Goal: Navigation & Orientation: Find specific page/section

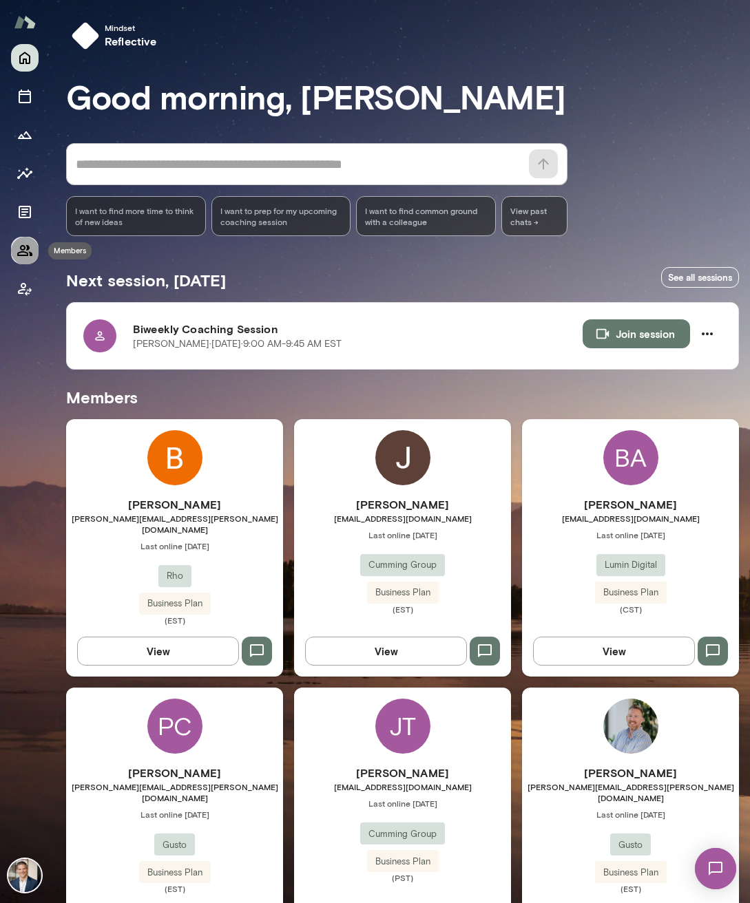
click at [28, 251] on icon "Members" at bounding box center [25, 250] width 17 height 17
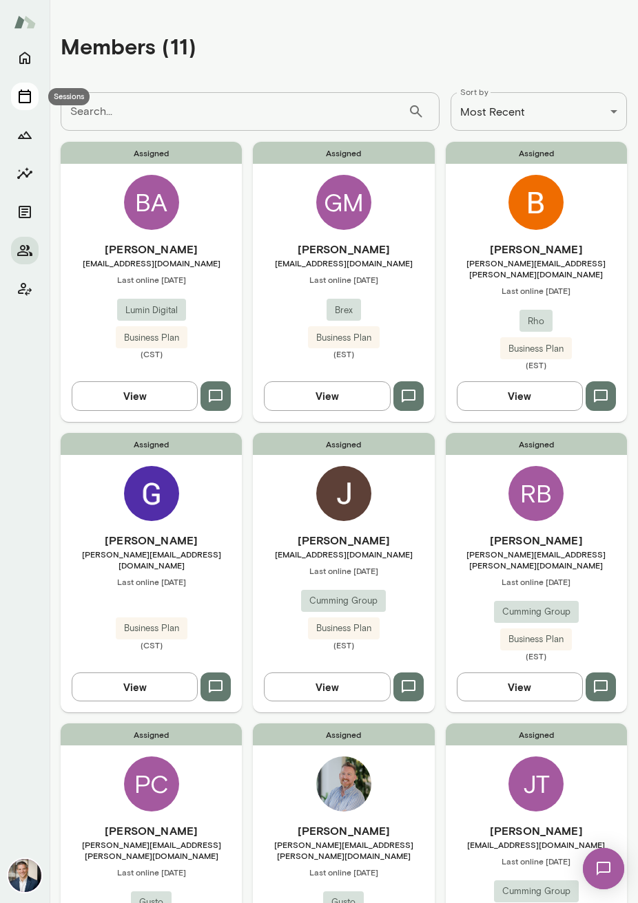
click at [23, 99] on icon "Sessions" at bounding box center [25, 96] width 17 height 17
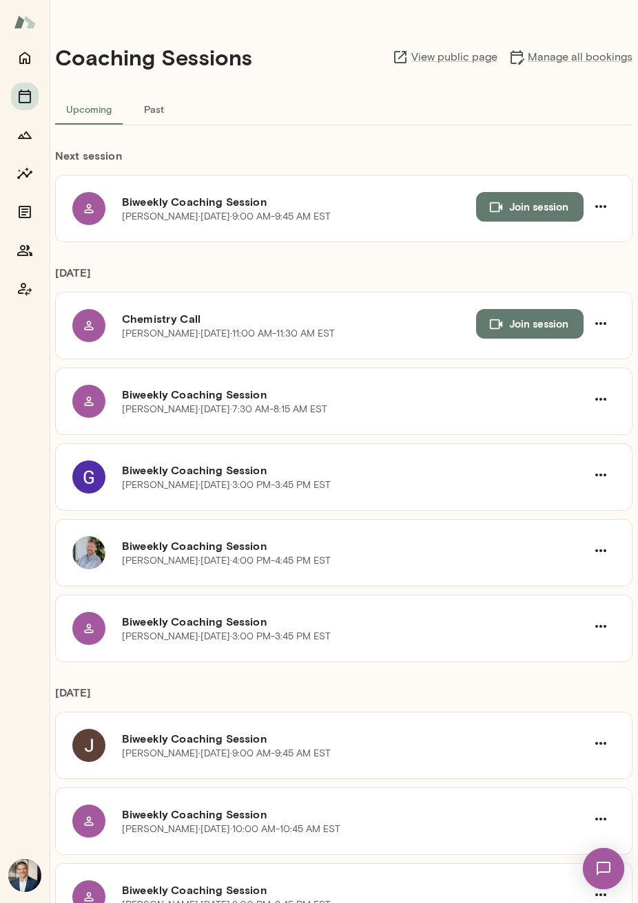
click at [156, 107] on button "Past" at bounding box center [154, 108] width 62 height 33
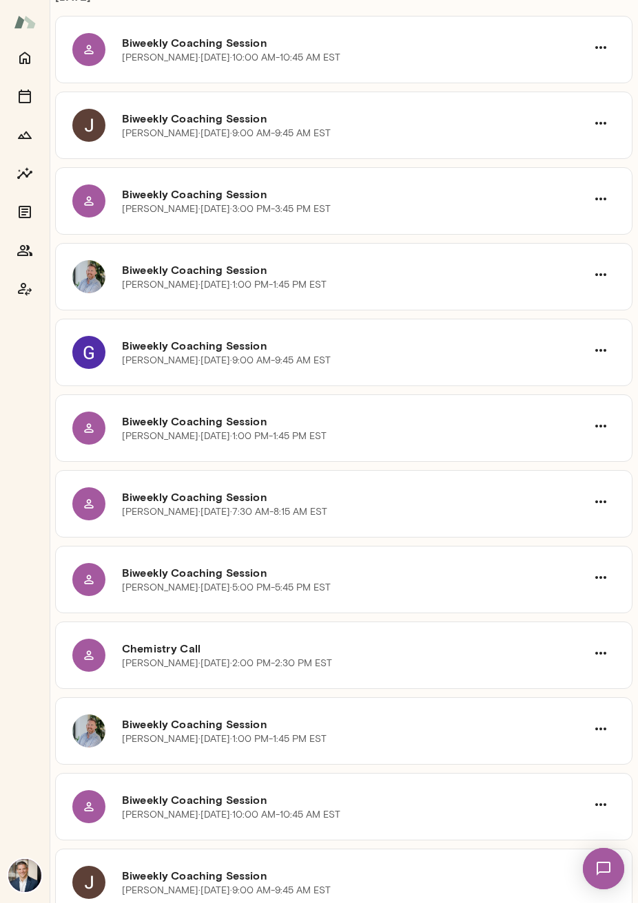
scroll to position [202, 0]
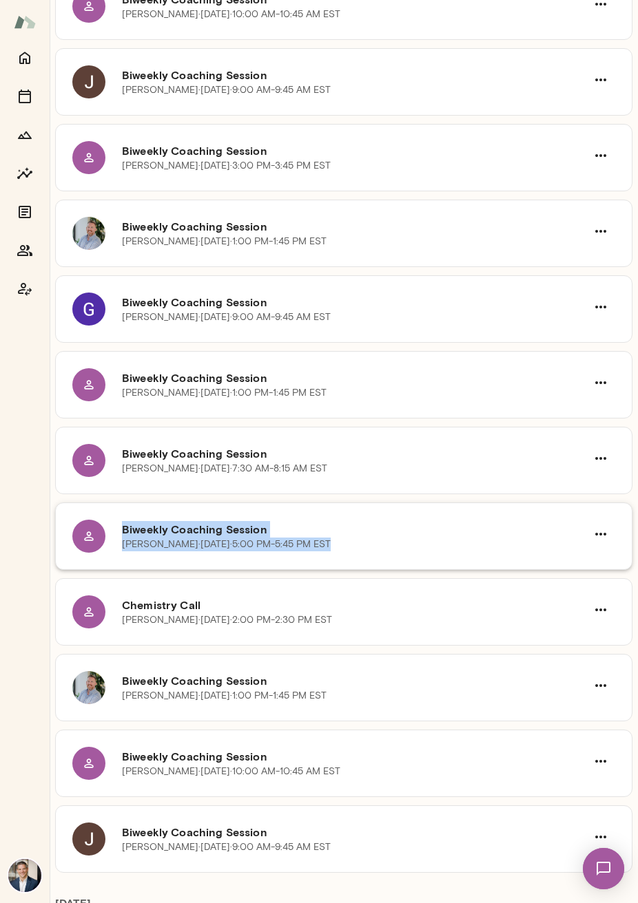
drag, startPoint x: 308, startPoint y: 542, endPoint x: 114, endPoint y: 526, distance: 194.8
click at [114, 526] on div "Biweekly Coaching Session Josiah Thompson · Tue, Sep 2 · 5:00 PM-5:45 PM EST" at bounding box center [343, 536] width 543 height 33
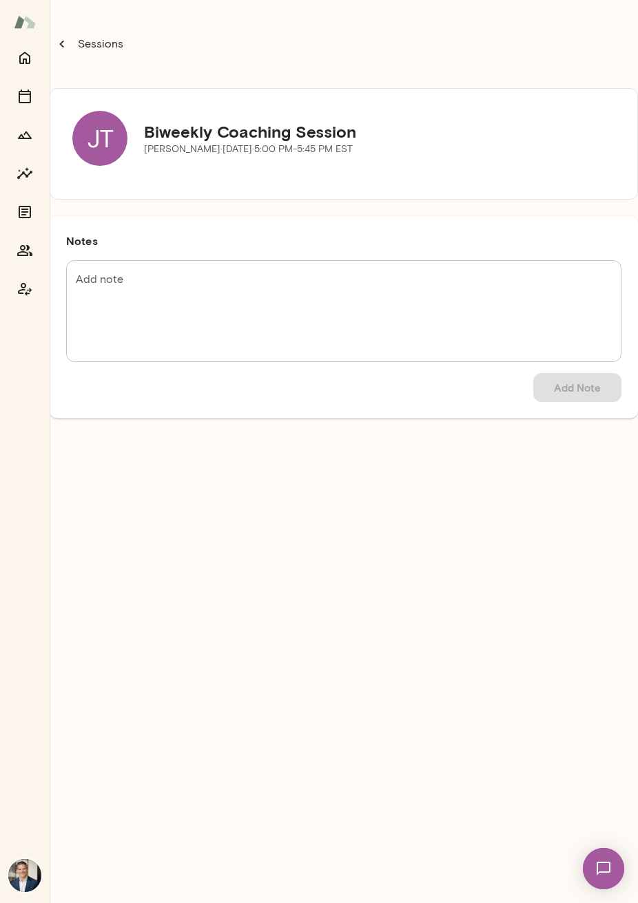
click at [71, 43] on button "Sessions" at bounding box center [90, 44] width 81 height 28
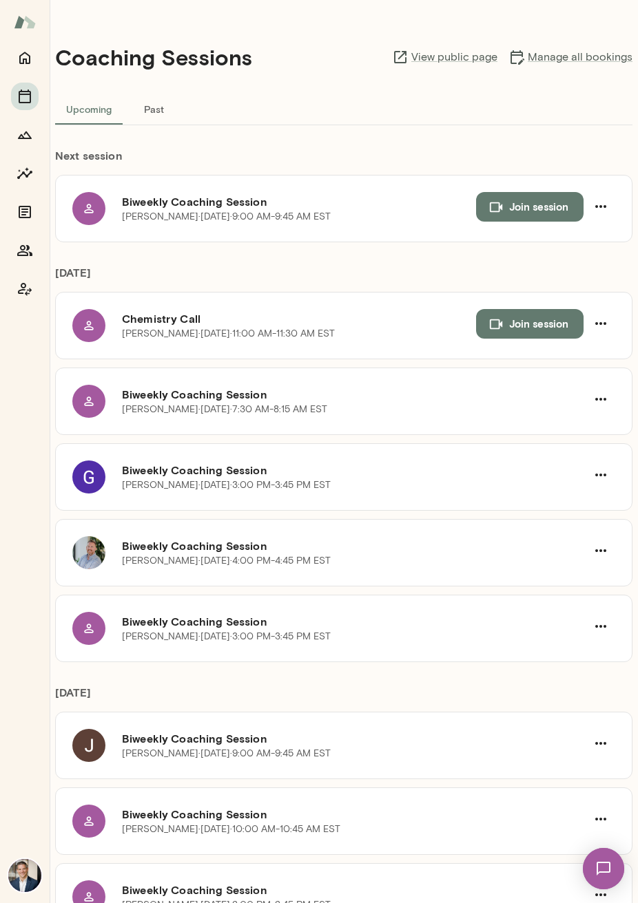
click at [163, 106] on button "Past" at bounding box center [154, 108] width 62 height 33
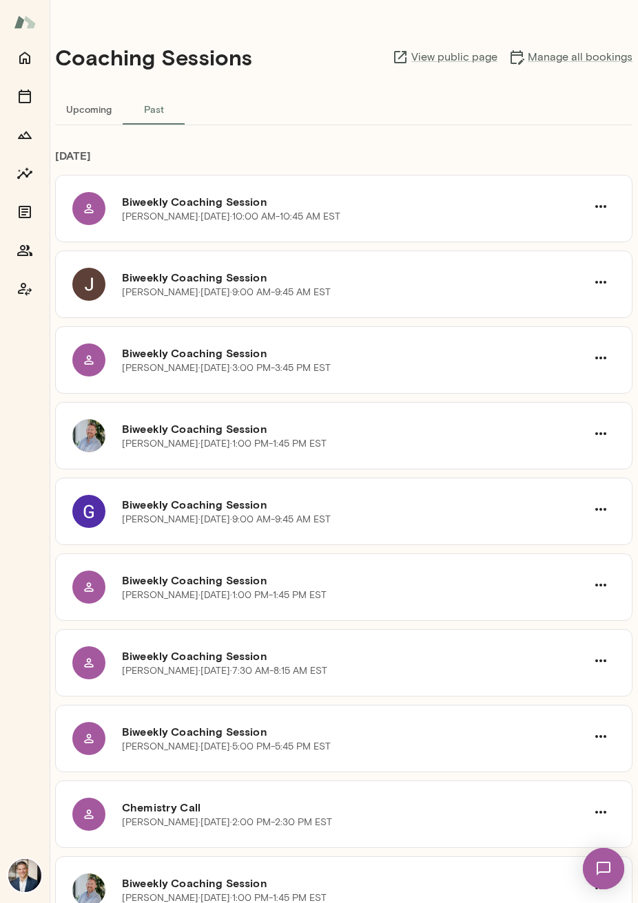
click at [93, 109] on button "Upcoming" at bounding box center [88, 108] width 67 height 33
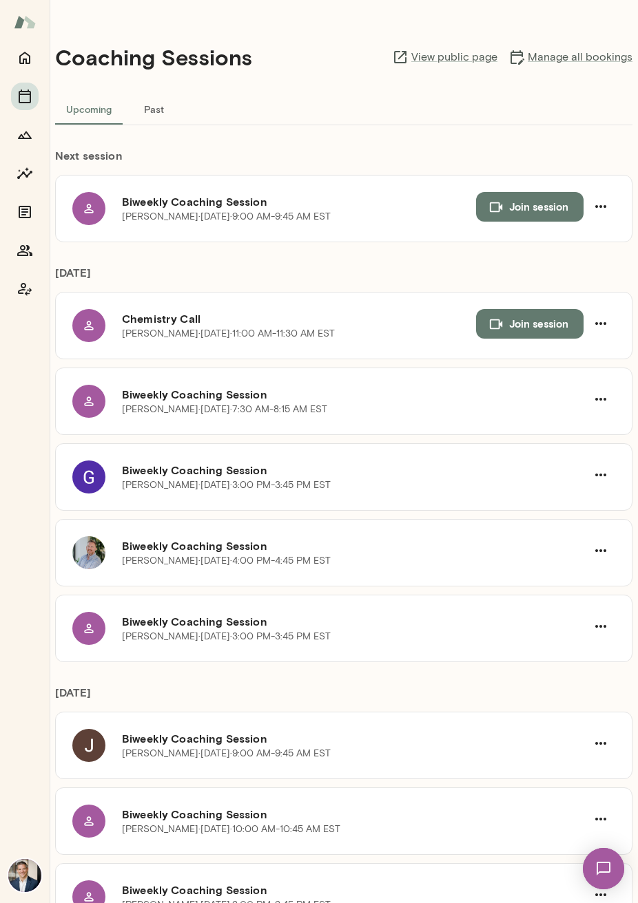
click at [142, 112] on button "Past" at bounding box center [154, 108] width 62 height 33
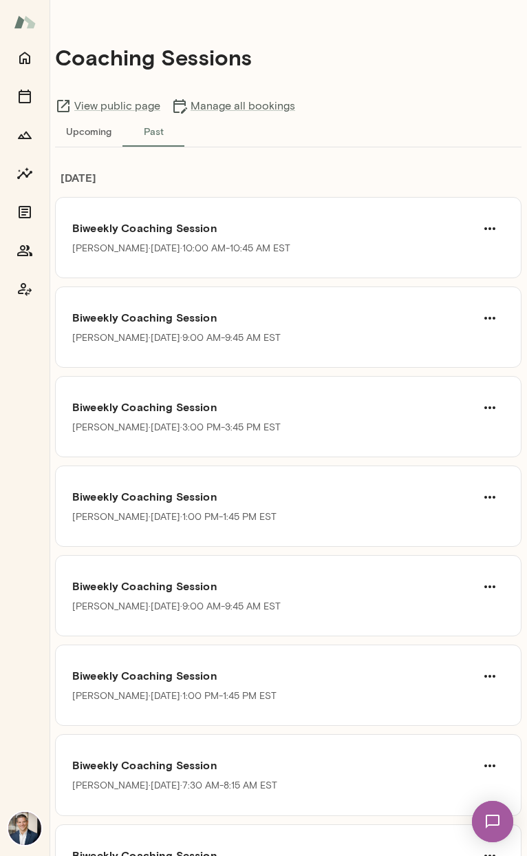
click at [98, 121] on button "Upcoming" at bounding box center [88, 130] width 67 height 33
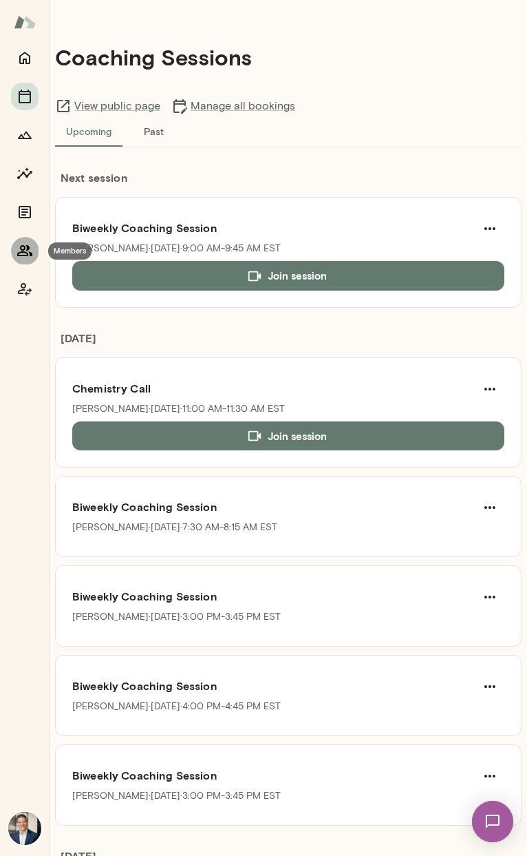
click at [22, 246] on icon "Members" at bounding box center [24, 250] width 15 height 11
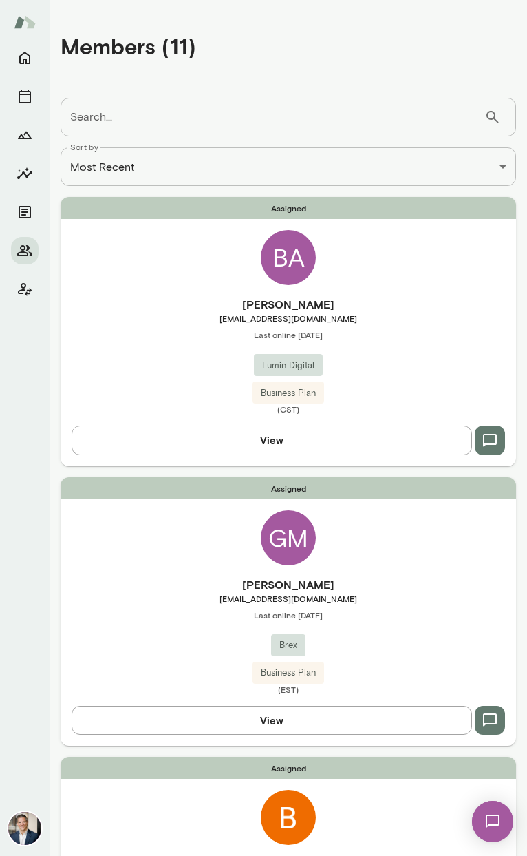
click at [308, 289] on div "Assigned BA Brian Abele babele@lumindigital.com Last online September 11 Lumin …" at bounding box center [289, 331] width 456 height 269
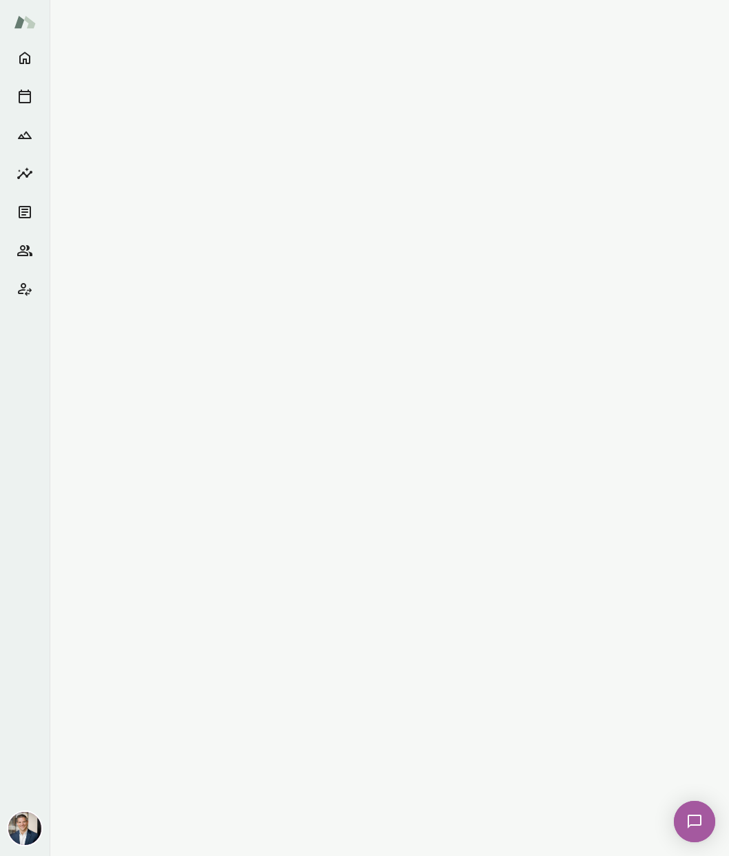
click at [637, 834] on img at bounding box center [694, 821] width 56 height 56
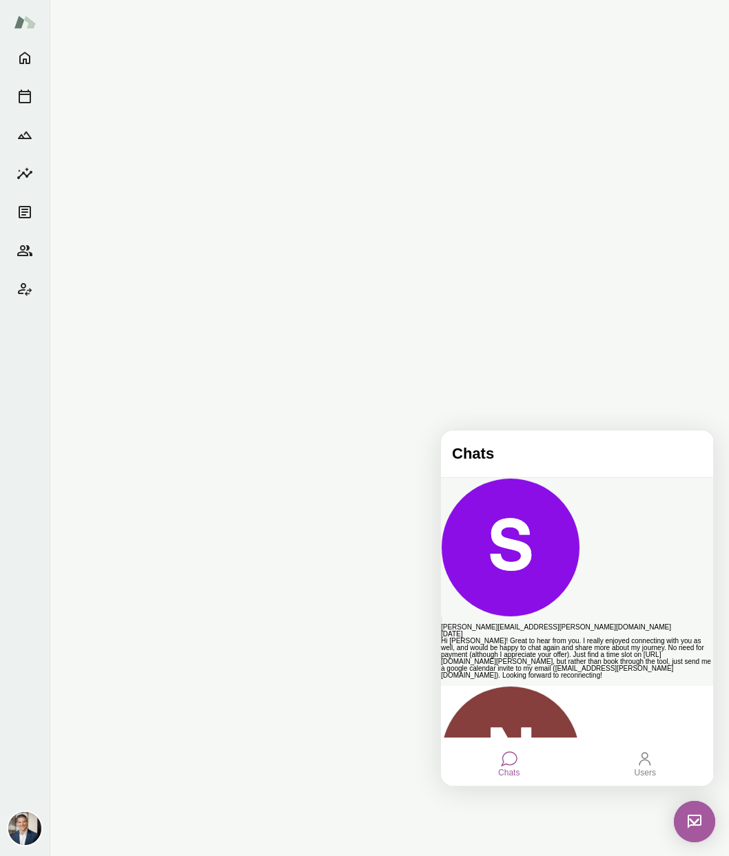
click at [566, 638] on div "Hi Scott! Great to hear from you. I really enjoyed connecting with you as well,…" at bounding box center [577, 658] width 272 height 41
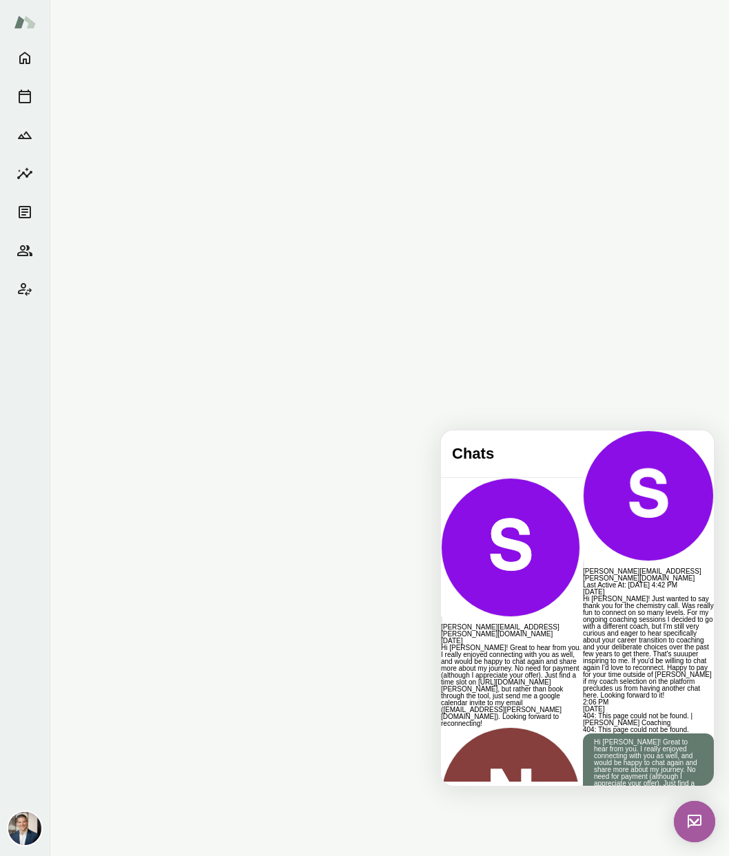
scroll to position [291, 0]
click at [637, 813] on img at bounding box center [693, 821] width 41 height 41
